Goal: Information Seeking & Learning: Learn about a topic

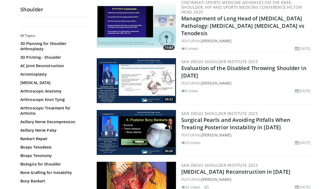
scroll to position [1197, 0]
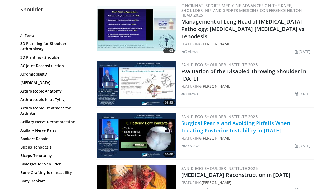
click at [227, 120] on link "Surgical Pearls and Avoiding Pitfalls When Treating Posterior Instability in [D…" at bounding box center [235, 127] width 109 height 15
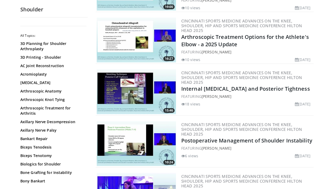
scroll to position [910, 0]
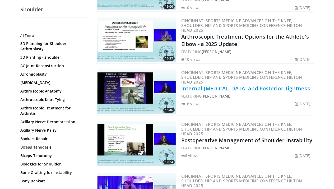
click at [228, 85] on link "Internal Shoulder Impingement and Posterior Tightness" at bounding box center [245, 88] width 129 height 7
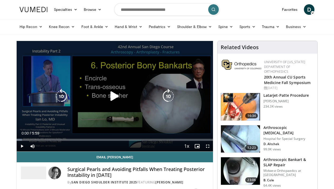
click at [117, 96] on icon "Video Player" at bounding box center [114, 96] width 15 height 15
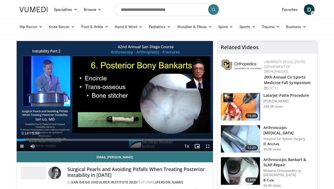
click at [207, 148] on span "Video Player" at bounding box center [208, 146] width 11 height 11
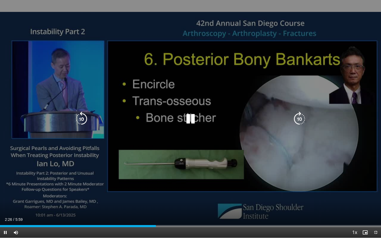
click at [82, 120] on icon "Video Player" at bounding box center [81, 119] width 15 height 15
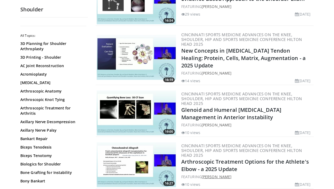
scroll to position [784, 0]
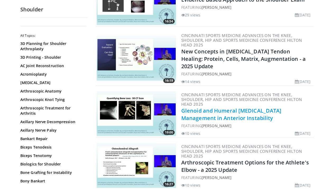
click at [212, 107] on link "Glenoid and Humeral Bone Loss Management in Anterior Instability" at bounding box center [231, 114] width 100 height 15
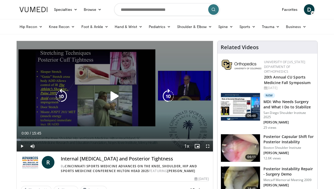
click at [115, 96] on icon "Video Player" at bounding box center [114, 96] width 15 height 15
click at [112, 97] on icon "Video Player" at bounding box center [114, 96] width 15 height 15
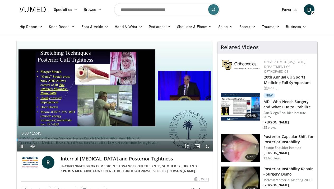
click at [208, 145] on span "Video Player" at bounding box center [208, 146] width 11 height 11
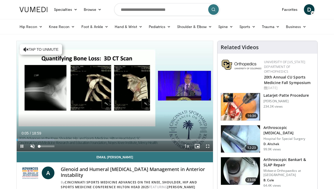
click at [34, 145] on span "Video Player" at bounding box center [32, 146] width 11 height 11
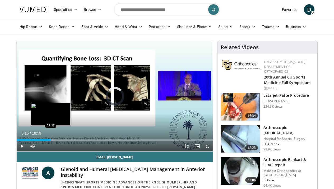
click at [51, 140] on div "Loaded : 19.31% 03:16 03:17" at bounding box center [115, 140] width 197 height 2
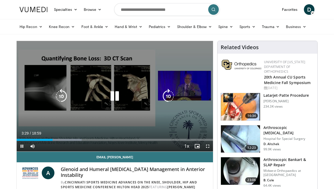
click at [167, 96] on icon "Video Player" at bounding box center [168, 96] width 15 height 15
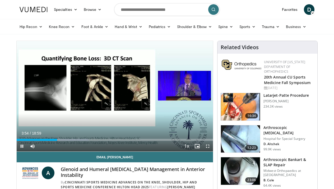
click at [207, 147] on span "Video Player" at bounding box center [208, 146] width 11 height 11
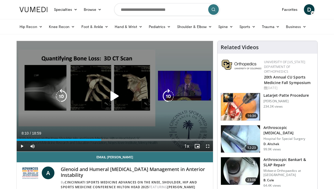
click at [112, 95] on icon "Video Player" at bounding box center [114, 96] width 15 height 15
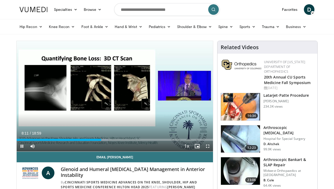
click at [207, 146] on span "Video Player" at bounding box center [208, 146] width 11 height 11
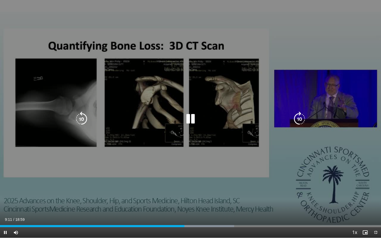
click at [81, 120] on icon "Video Player" at bounding box center [81, 119] width 15 height 15
click at [152, 116] on div "Video Player" at bounding box center [190, 119] width 229 height 11
click at [190, 120] on icon "Video Player" at bounding box center [190, 119] width 15 height 15
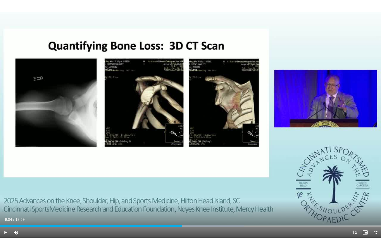
click at [190, 120] on div "10 seconds Tap to unmute" at bounding box center [190, 119] width 381 height 238
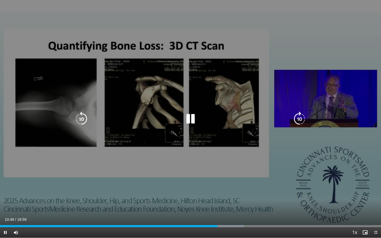
click at [83, 117] on icon "Video Player" at bounding box center [81, 119] width 15 height 15
click at [191, 122] on icon "Video Player" at bounding box center [190, 119] width 15 height 15
click at [80, 116] on icon "Video Player" at bounding box center [81, 119] width 15 height 15
click at [189, 120] on icon "Video Player" at bounding box center [190, 119] width 15 height 15
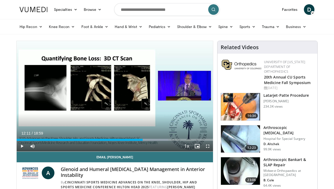
click at [207, 147] on span "Video Player" at bounding box center [208, 146] width 11 height 11
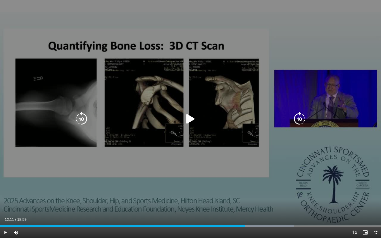
click at [189, 119] on icon "Video Player" at bounding box center [190, 119] width 15 height 15
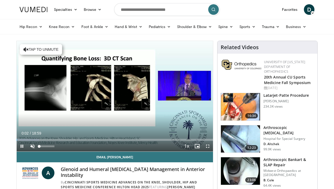
click at [32, 147] on span "Video Player" at bounding box center [32, 146] width 11 height 11
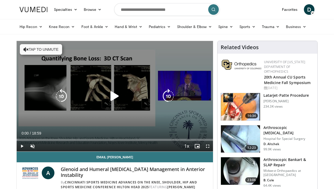
click at [115, 96] on icon "Video Player" at bounding box center [114, 96] width 15 height 15
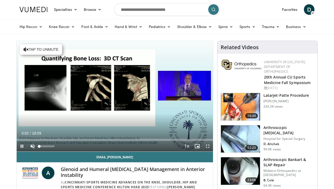
click at [33, 145] on span "Video Player" at bounding box center [32, 146] width 11 height 11
click at [207, 146] on span "Video Player" at bounding box center [208, 146] width 11 height 11
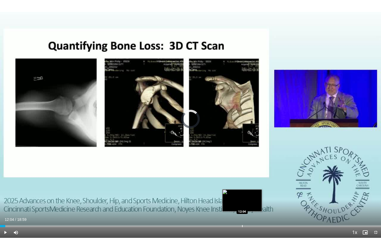
click at [242, 189] on div "Progress Bar" at bounding box center [242, 226] width 1 height 2
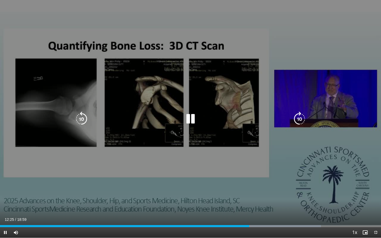
click at [190, 120] on icon "Video Player" at bounding box center [190, 119] width 15 height 15
click at [85, 119] on icon "Video Player" at bounding box center [81, 119] width 15 height 15
click at [291, 80] on div "10 seconds Tap to unmute" at bounding box center [190, 119] width 381 height 238
click at [86, 118] on icon "Video Player" at bounding box center [81, 119] width 15 height 15
click at [79, 116] on icon "Video Player" at bounding box center [81, 119] width 15 height 15
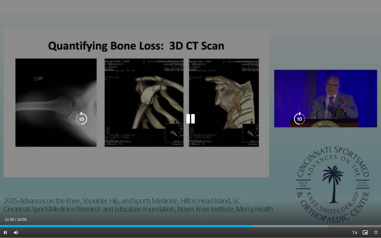
click at [190, 121] on icon "Video Player" at bounding box center [190, 119] width 15 height 15
click at [189, 117] on icon "Video Player" at bounding box center [190, 119] width 15 height 15
click at [191, 117] on icon "Video Player" at bounding box center [190, 119] width 15 height 15
click at [189, 119] on icon "Video Player" at bounding box center [190, 119] width 15 height 15
click at [83, 117] on icon "Video Player" at bounding box center [81, 119] width 15 height 15
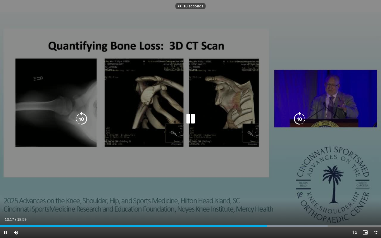
click at [83, 117] on icon "Video Player" at bounding box center [81, 119] width 15 height 15
